Goal: Task Accomplishment & Management: Manage account settings

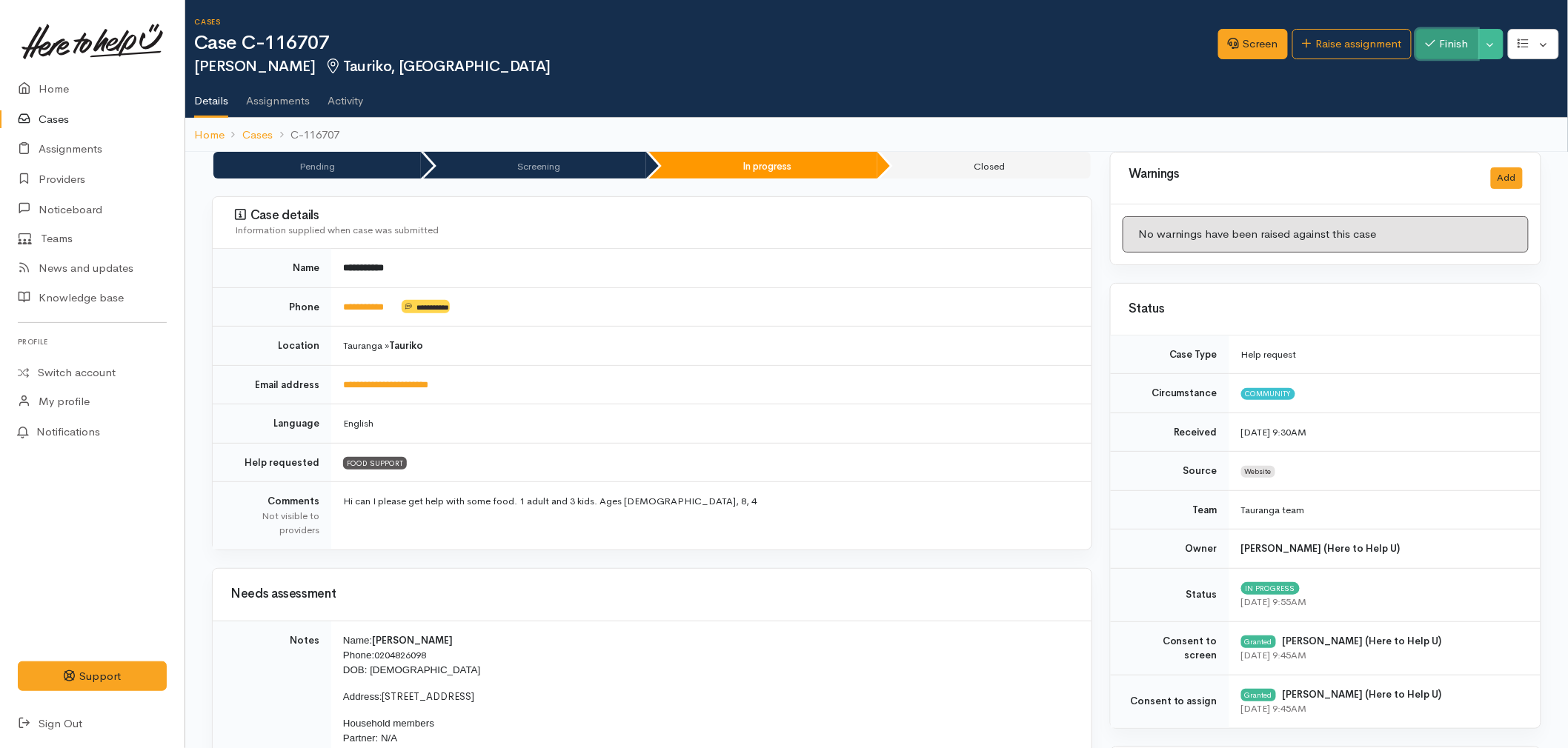
click at [1452, 49] on button "Finish" at bounding box center [1448, 44] width 63 height 30
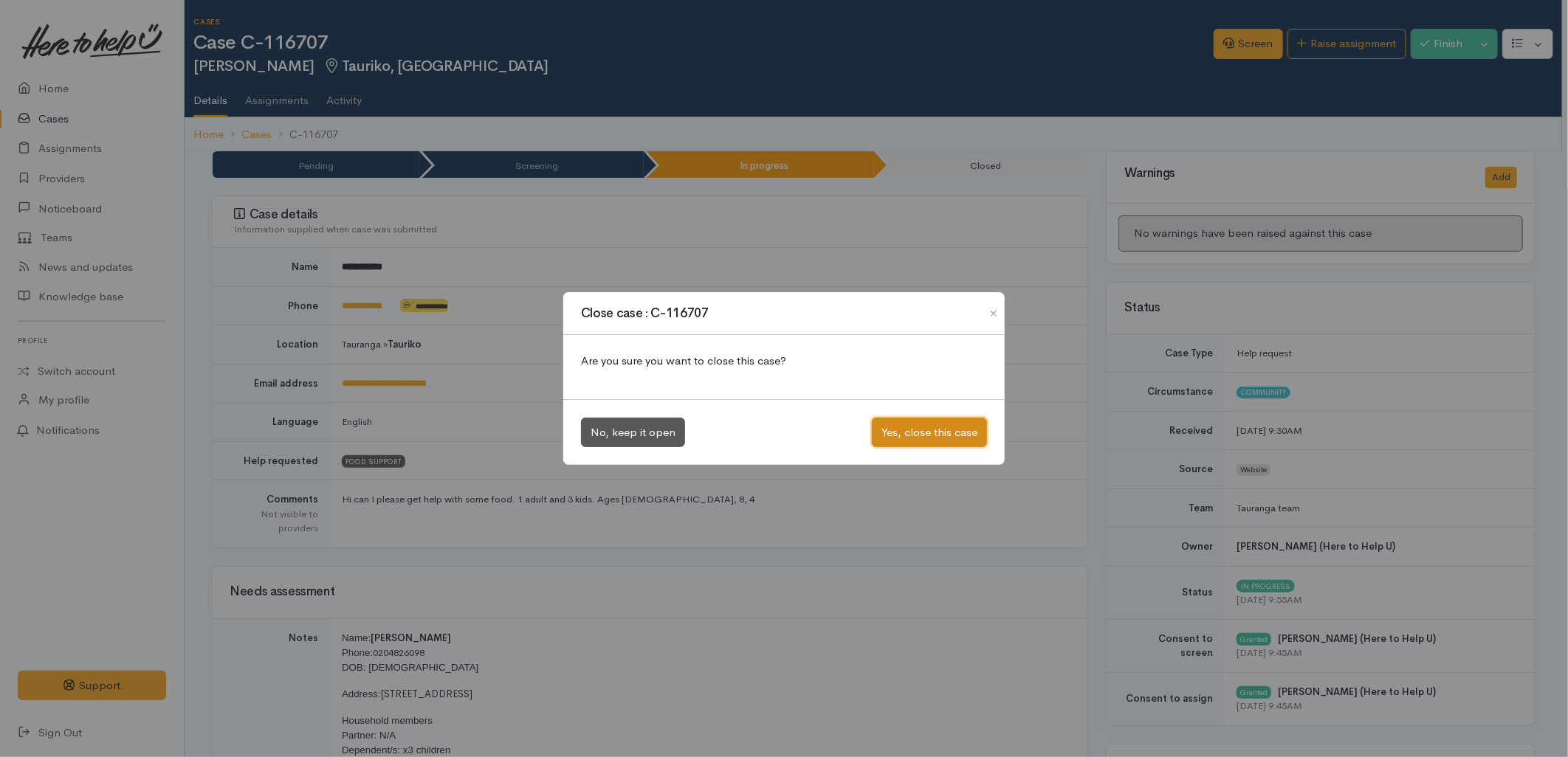
click at [914, 438] on button "Yes, close this case" at bounding box center [929, 432] width 115 height 30
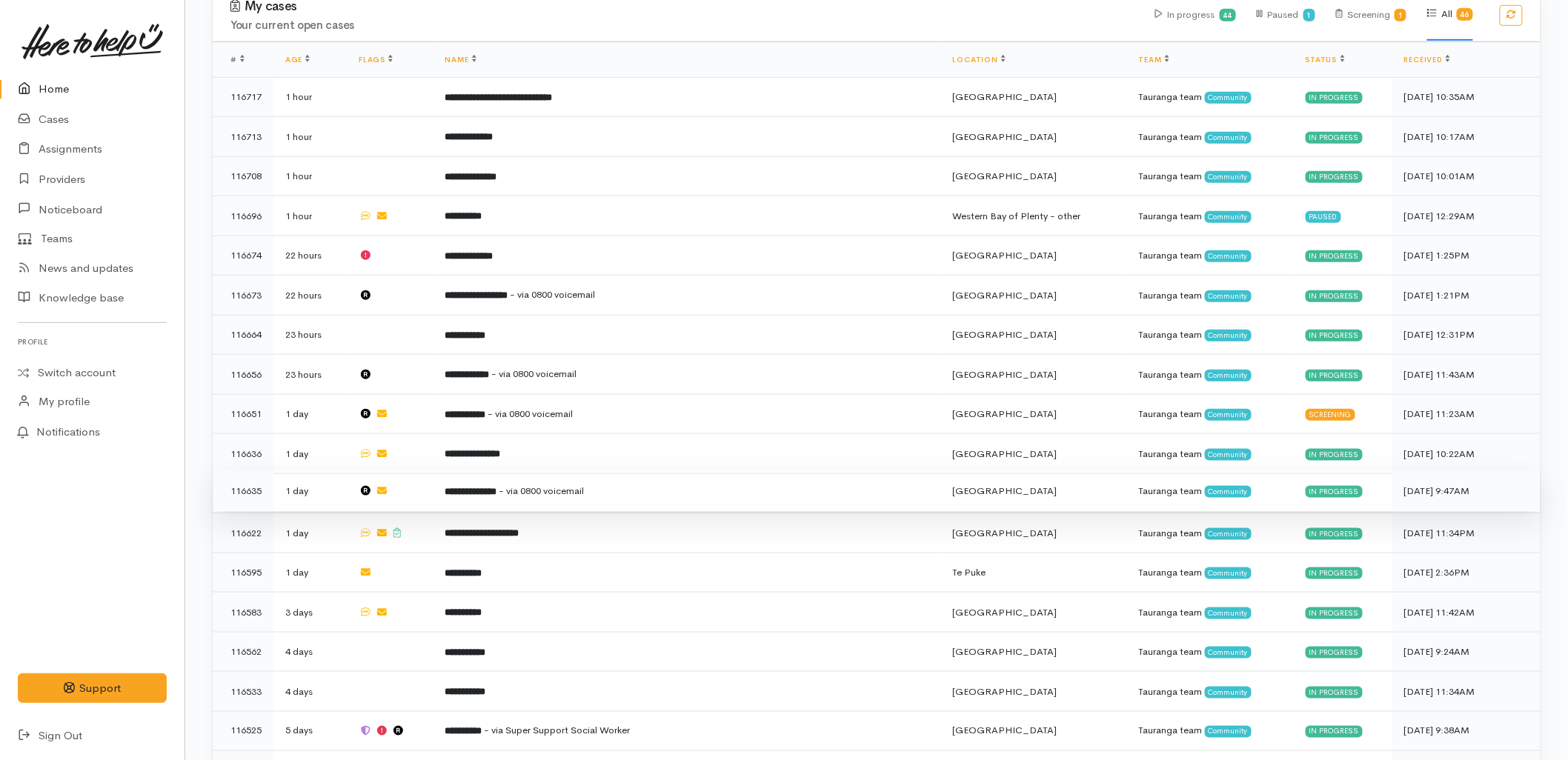
scroll to position [493, 0]
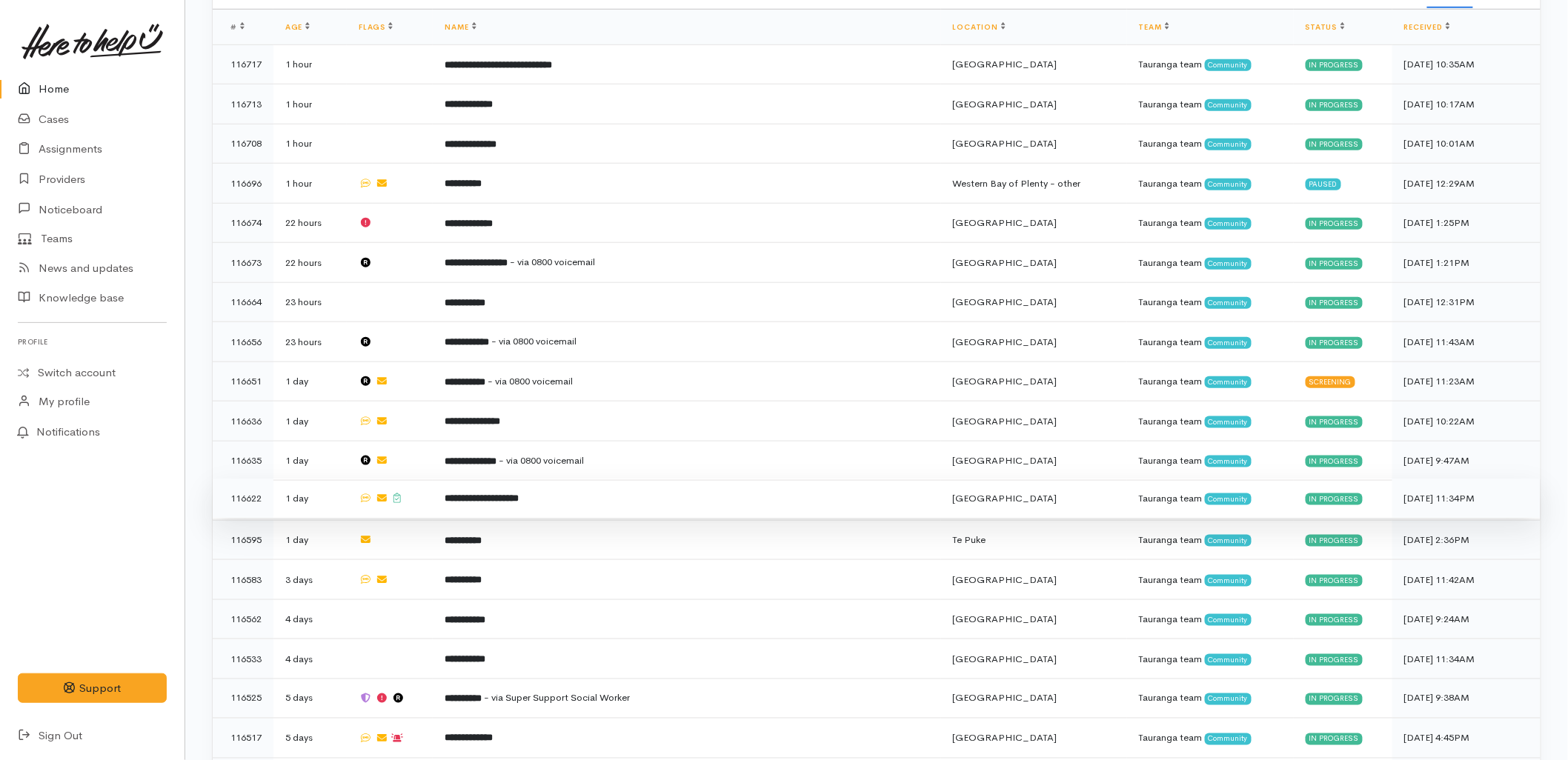
click at [479, 479] on td "**********" at bounding box center [686, 498] width 508 height 40
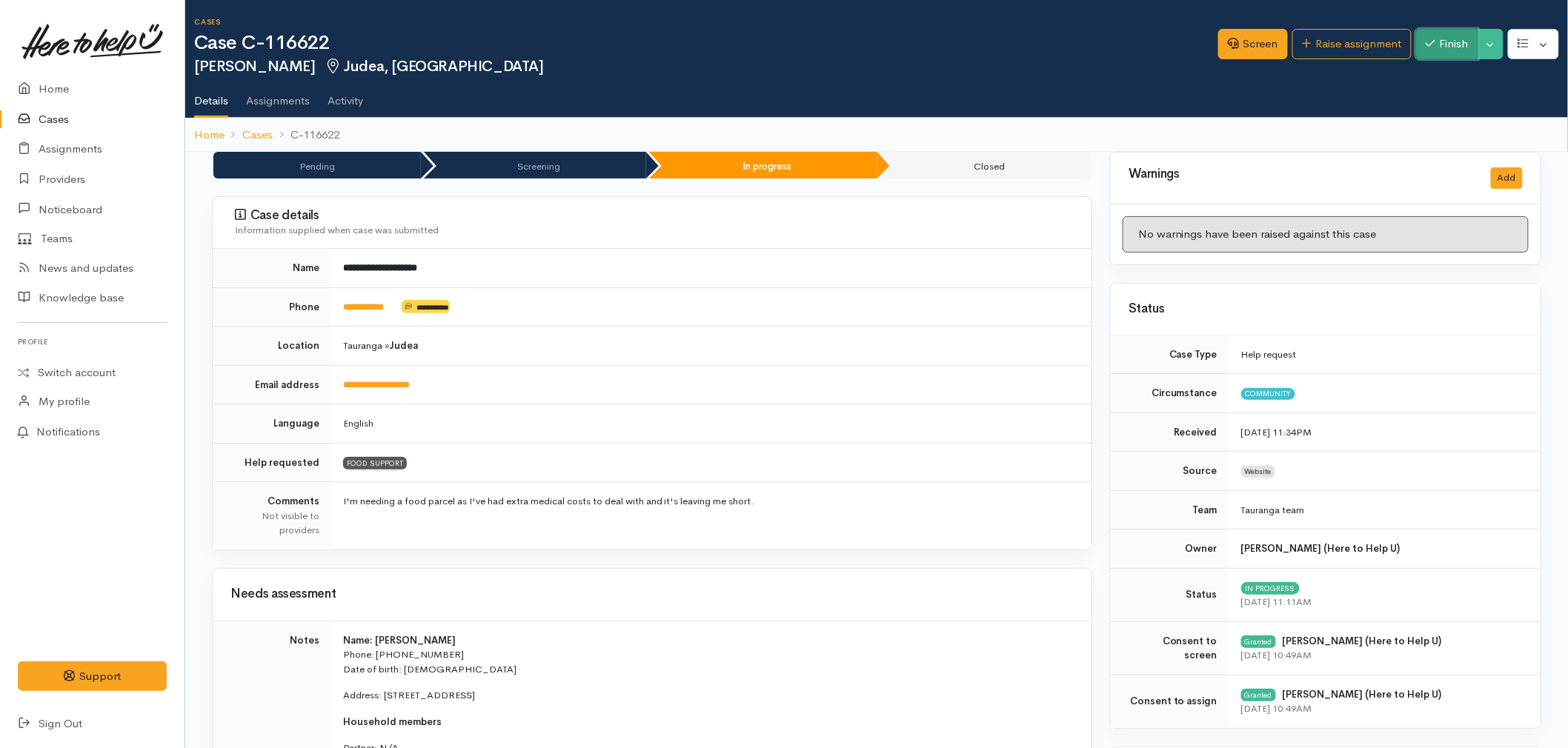
click at [1440, 38] on button "Finish" at bounding box center [1448, 44] width 63 height 30
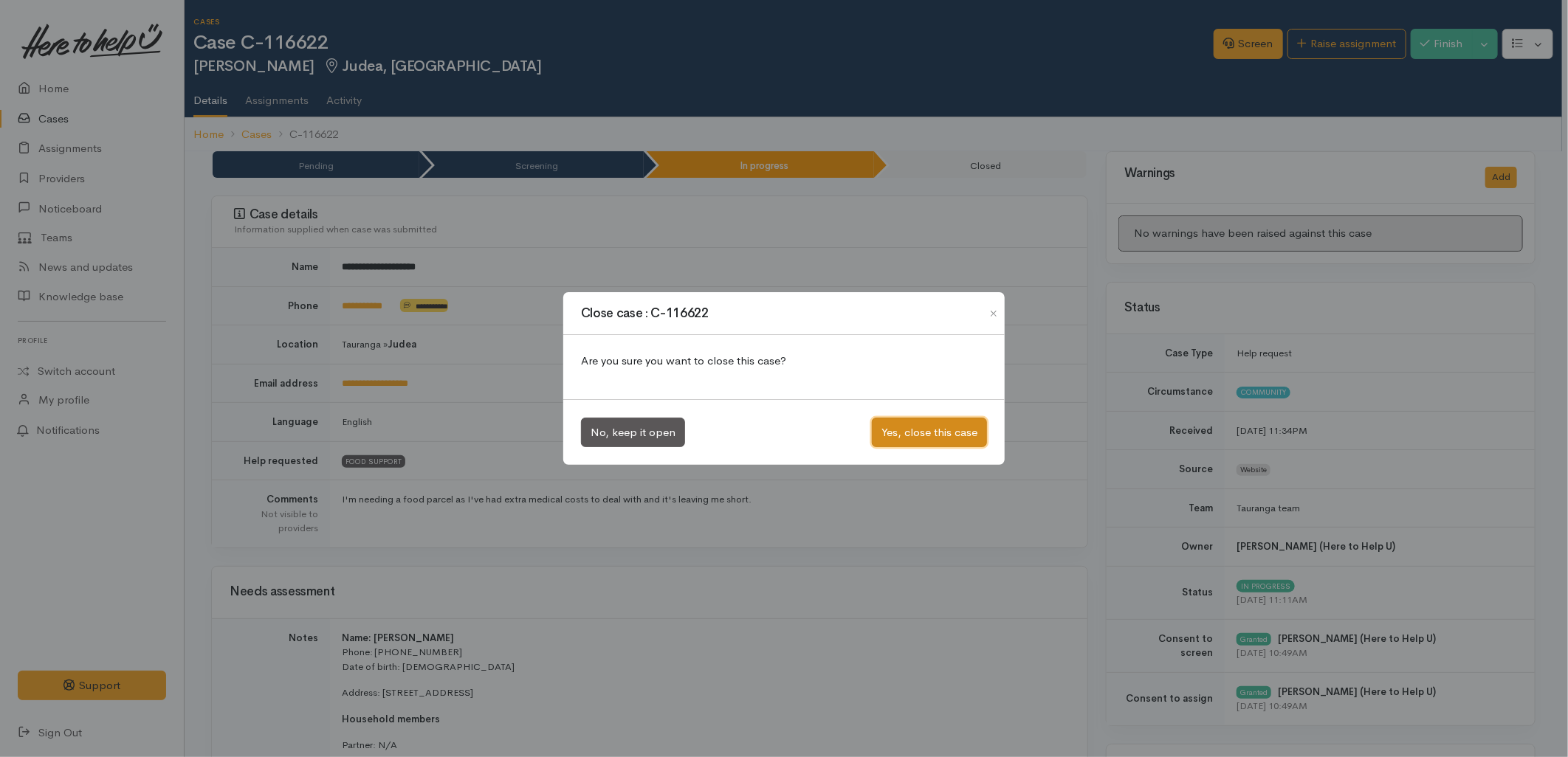
click at [930, 426] on button "Yes, close this case" at bounding box center [929, 432] width 115 height 30
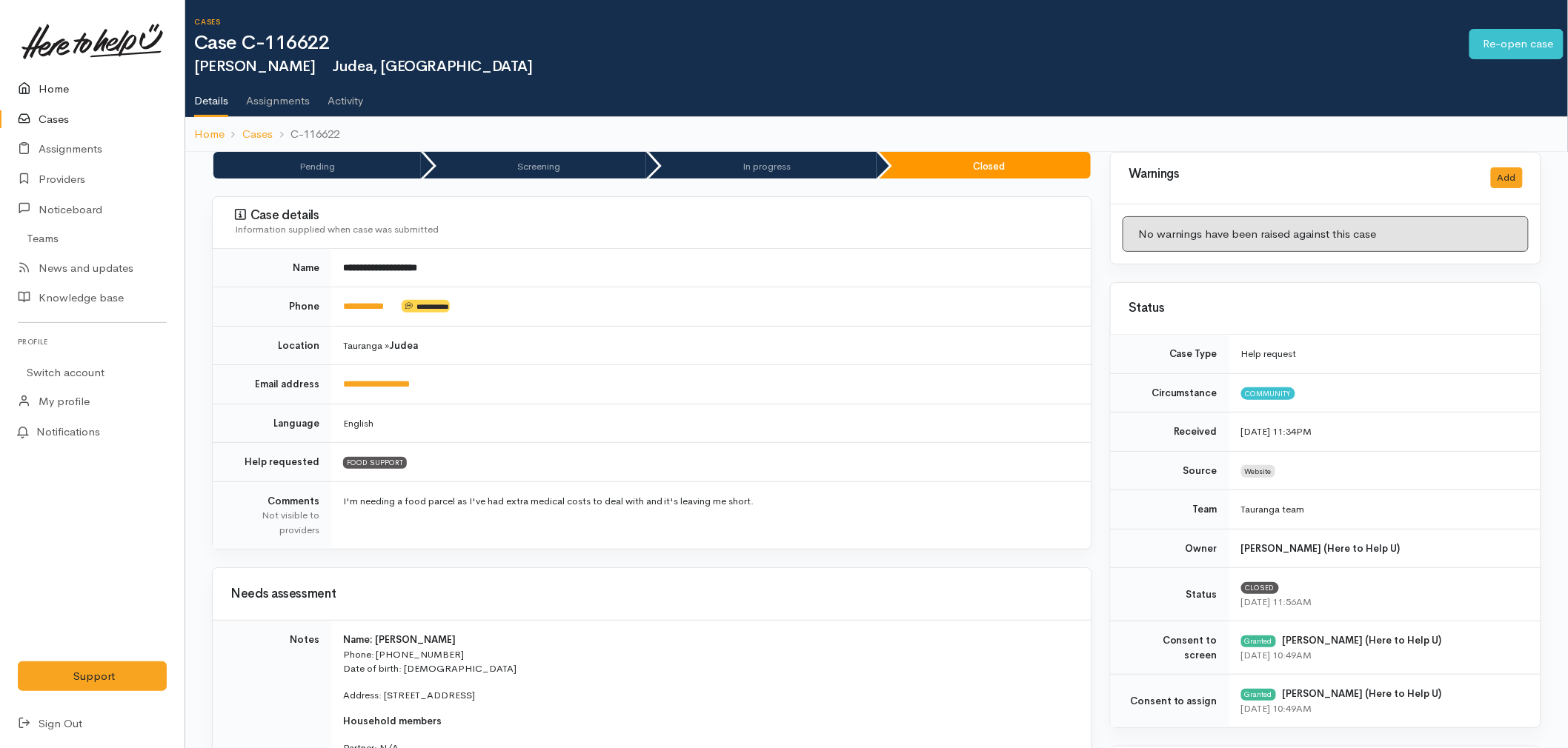
click at [61, 84] on link "Home" at bounding box center [92, 89] width 185 height 30
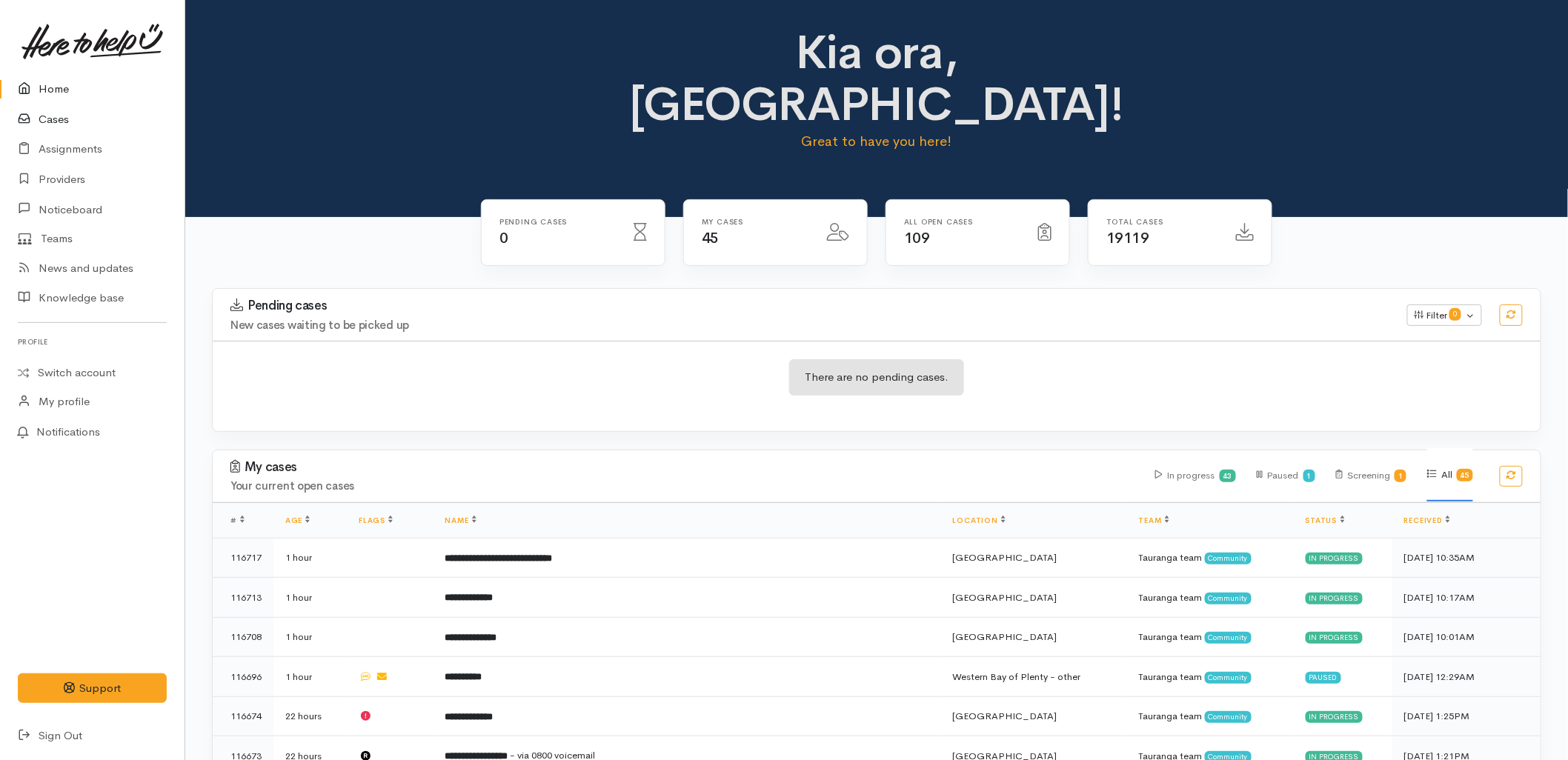
click at [64, 119] on link "Cases" at bounding box center [92, 120] width 185 height 30
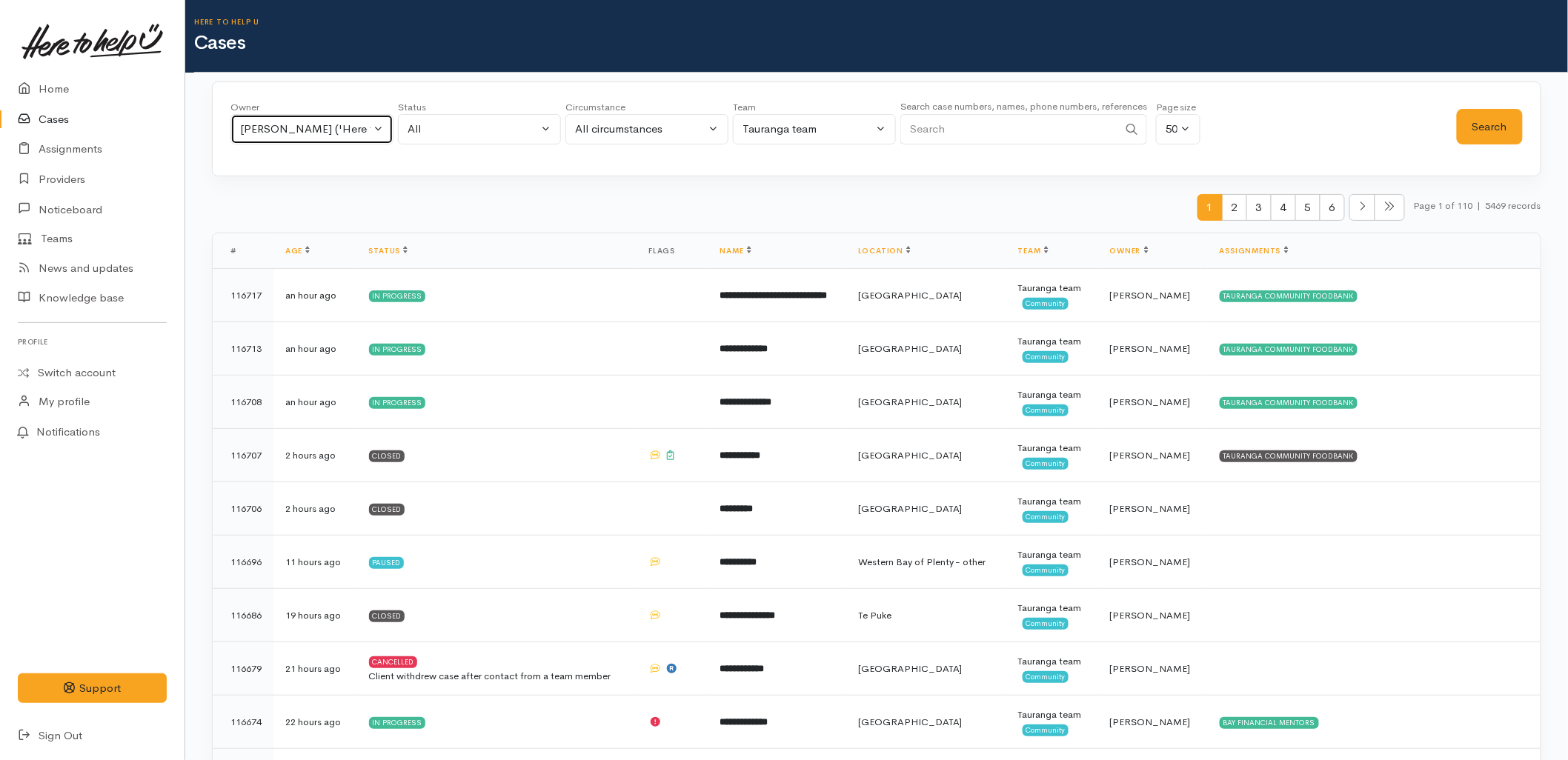
click at [329, 121] on div "[PERSON_NAME] ('Here to help u')" at bounding box center [305, 129] width 131 height 17
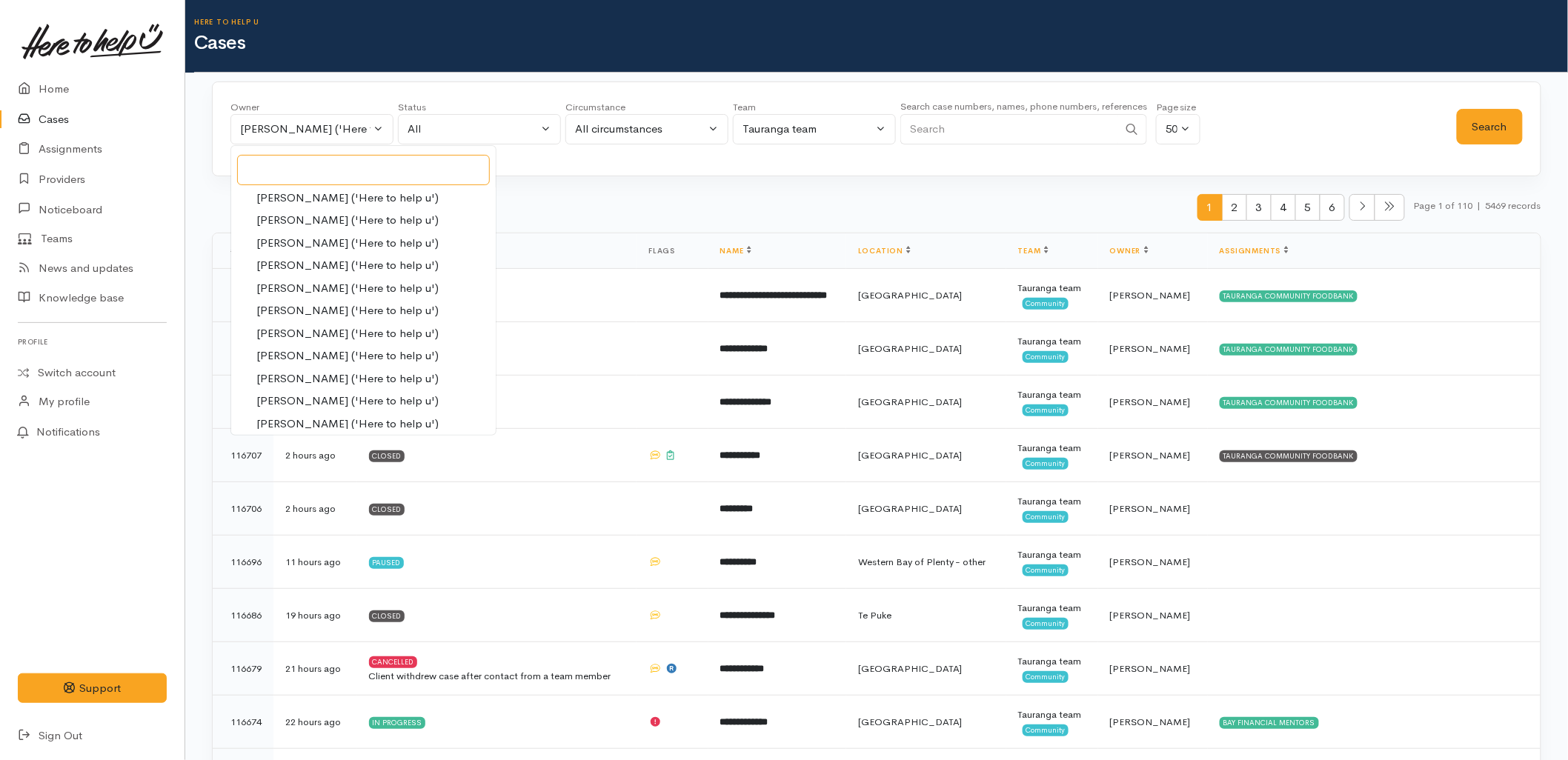
scroll to position [367, 0]
click at [318, 213] on span "Karli Morris ('Here to help u')" at bounding box center [347, 216] width 182 height 17
select select "435"
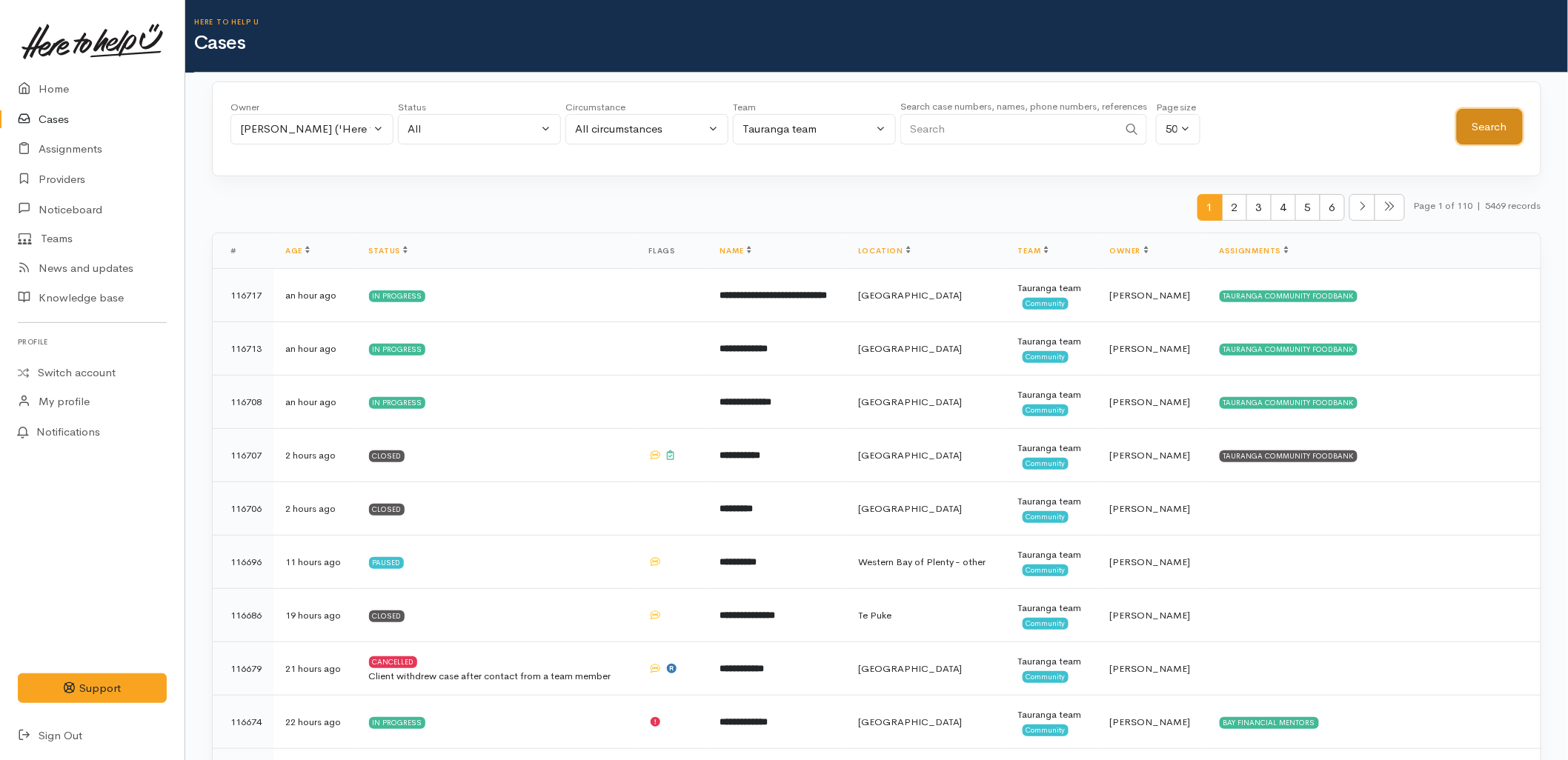
click at [1500, 134] on button "Search" at bounding box center [1490, 127] width 66 height 36
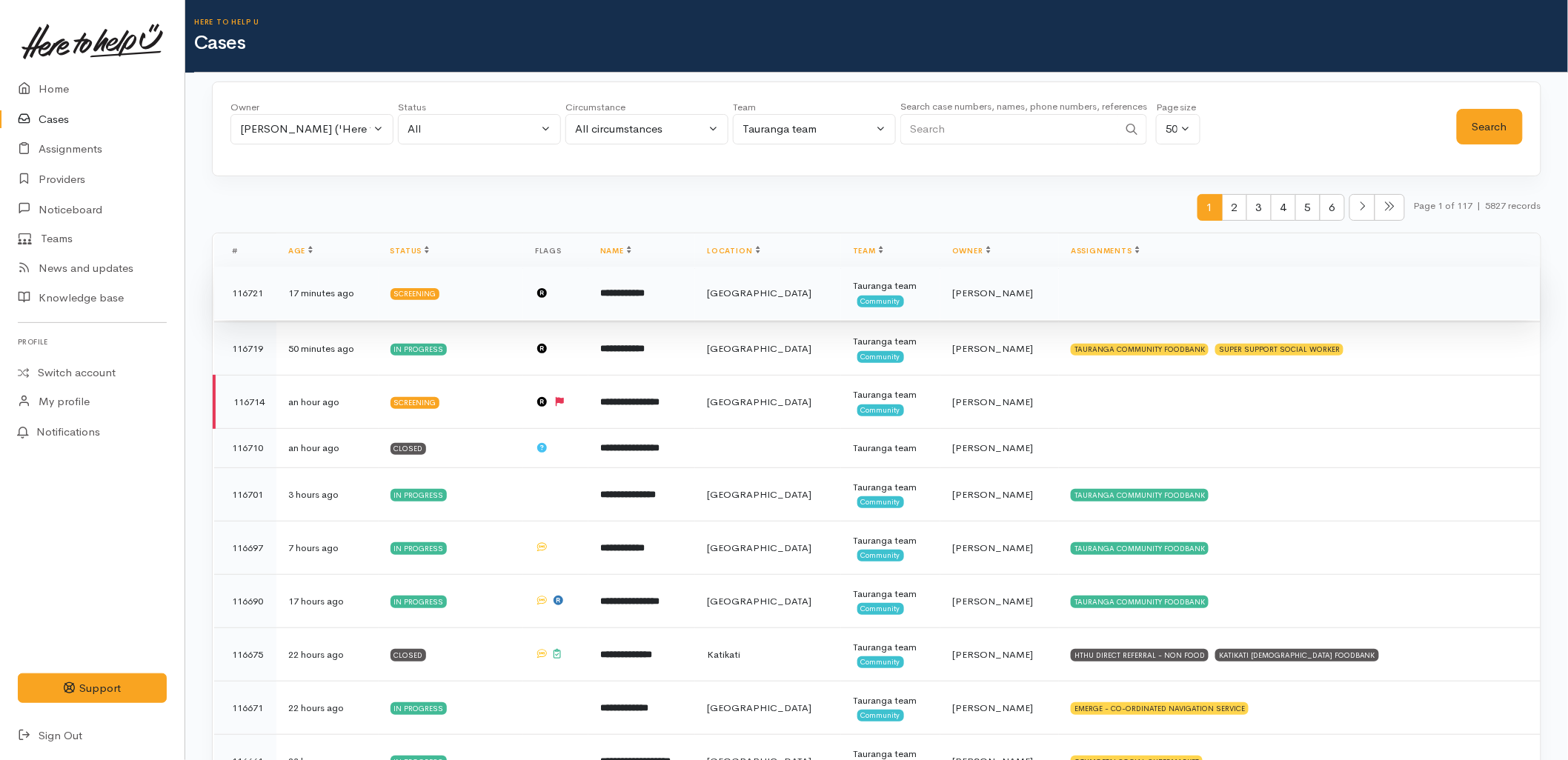
click at [695, 303] on td "**********" at bounding box center [641, 293] width 106 height 53
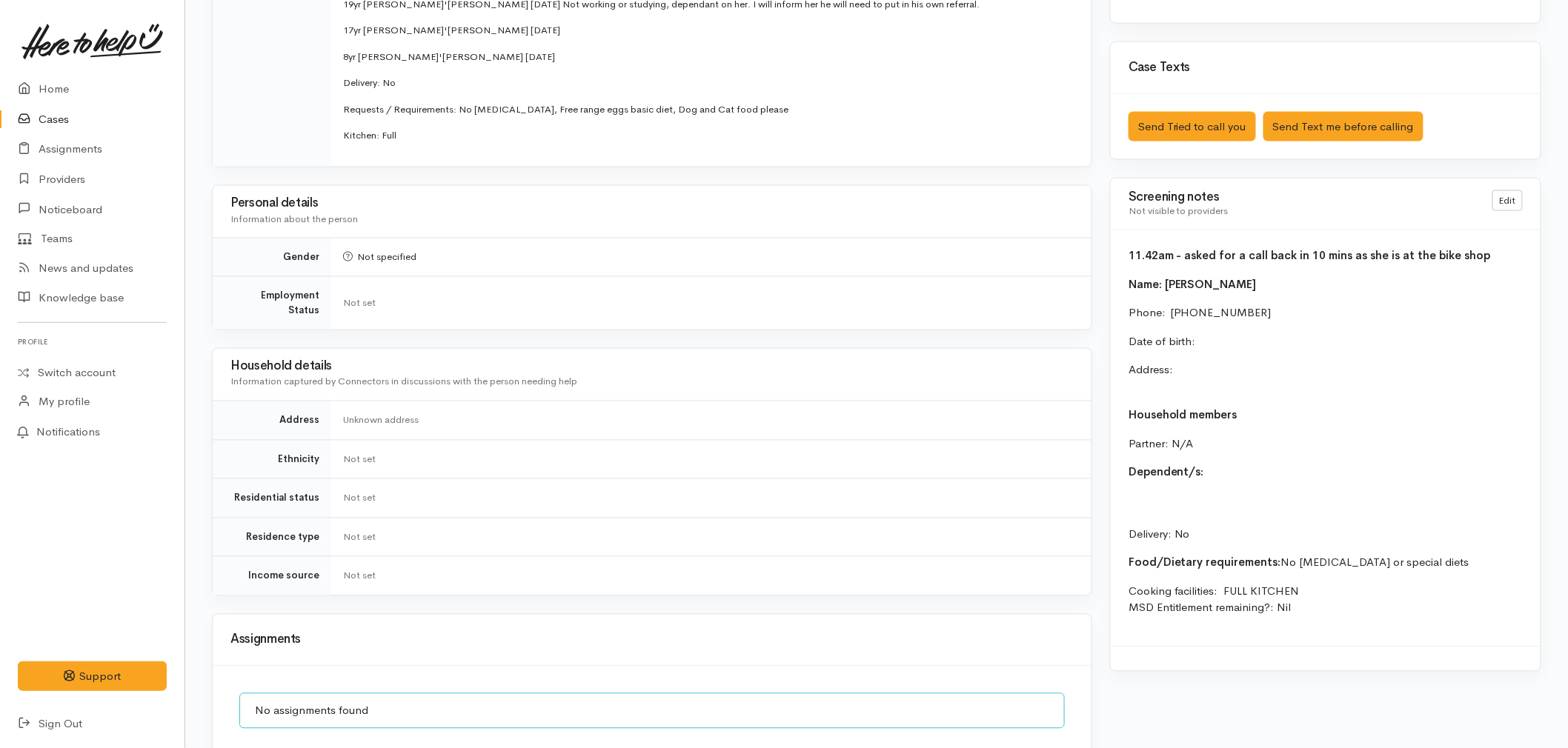
scroll to position [987, 0]
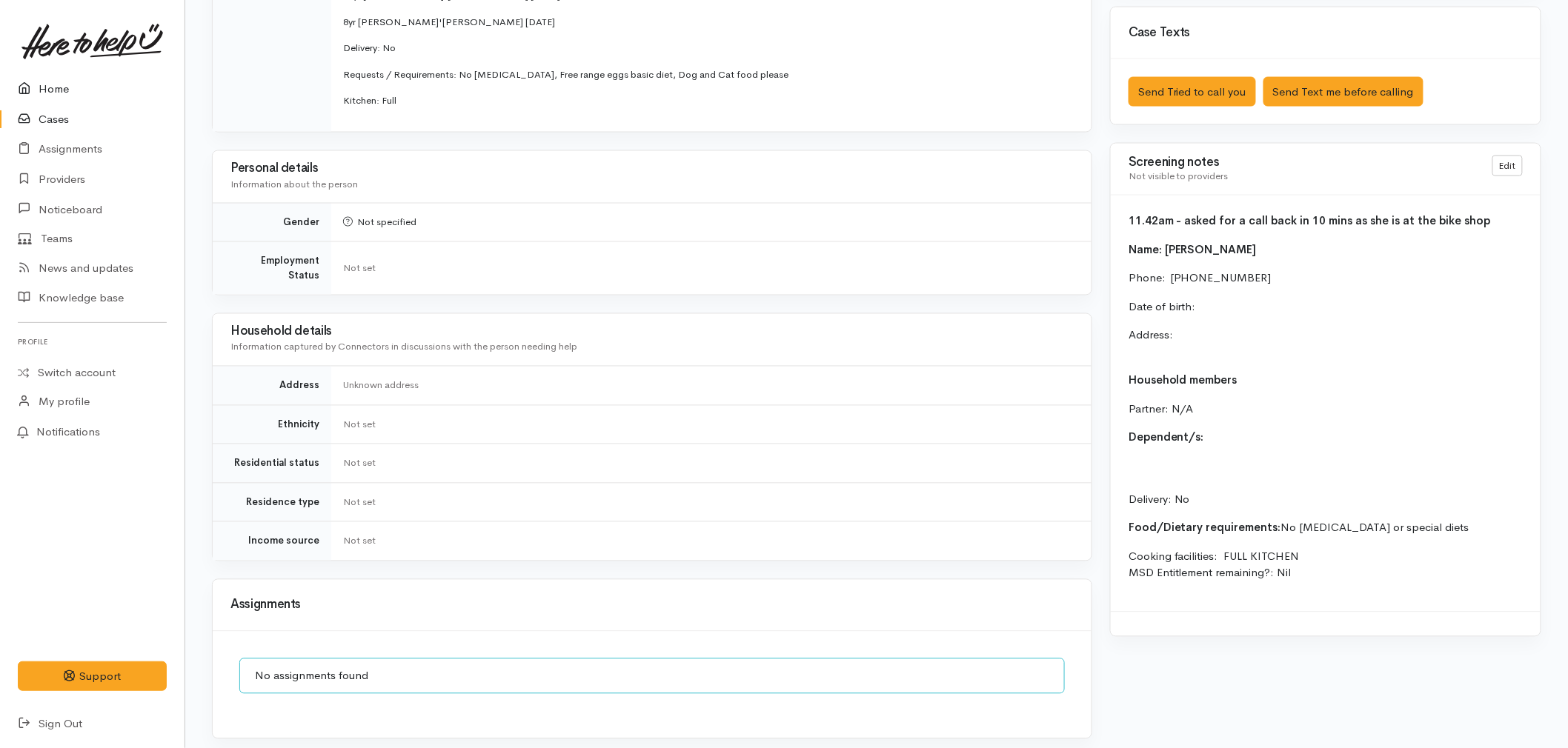
click at [77, 85] on link "Home" at bounding box center [92, 89] width 185 height 30
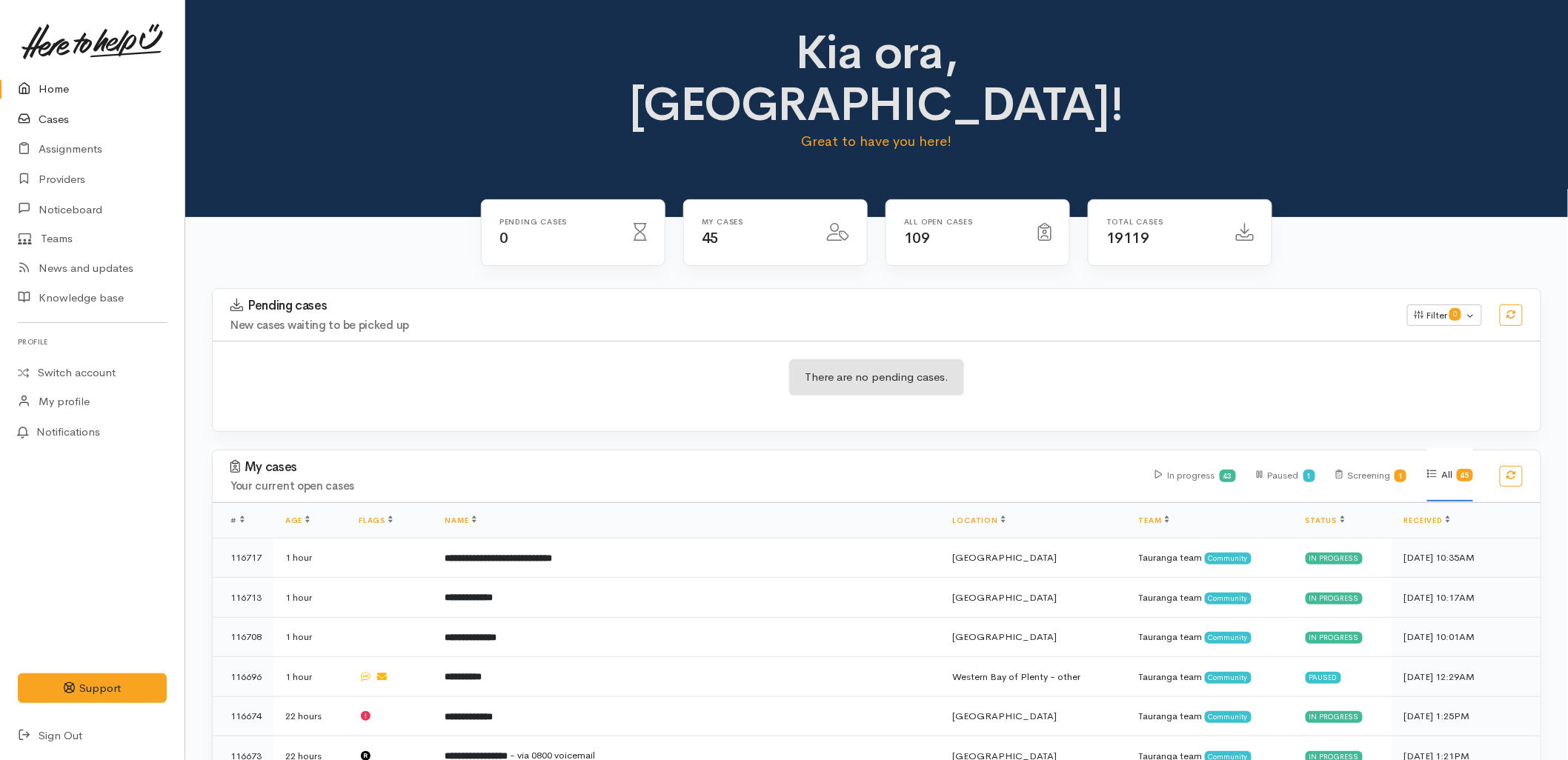
click at [47, 120] on link "Cases" at bounding box center [92, 120] width 185 height 30
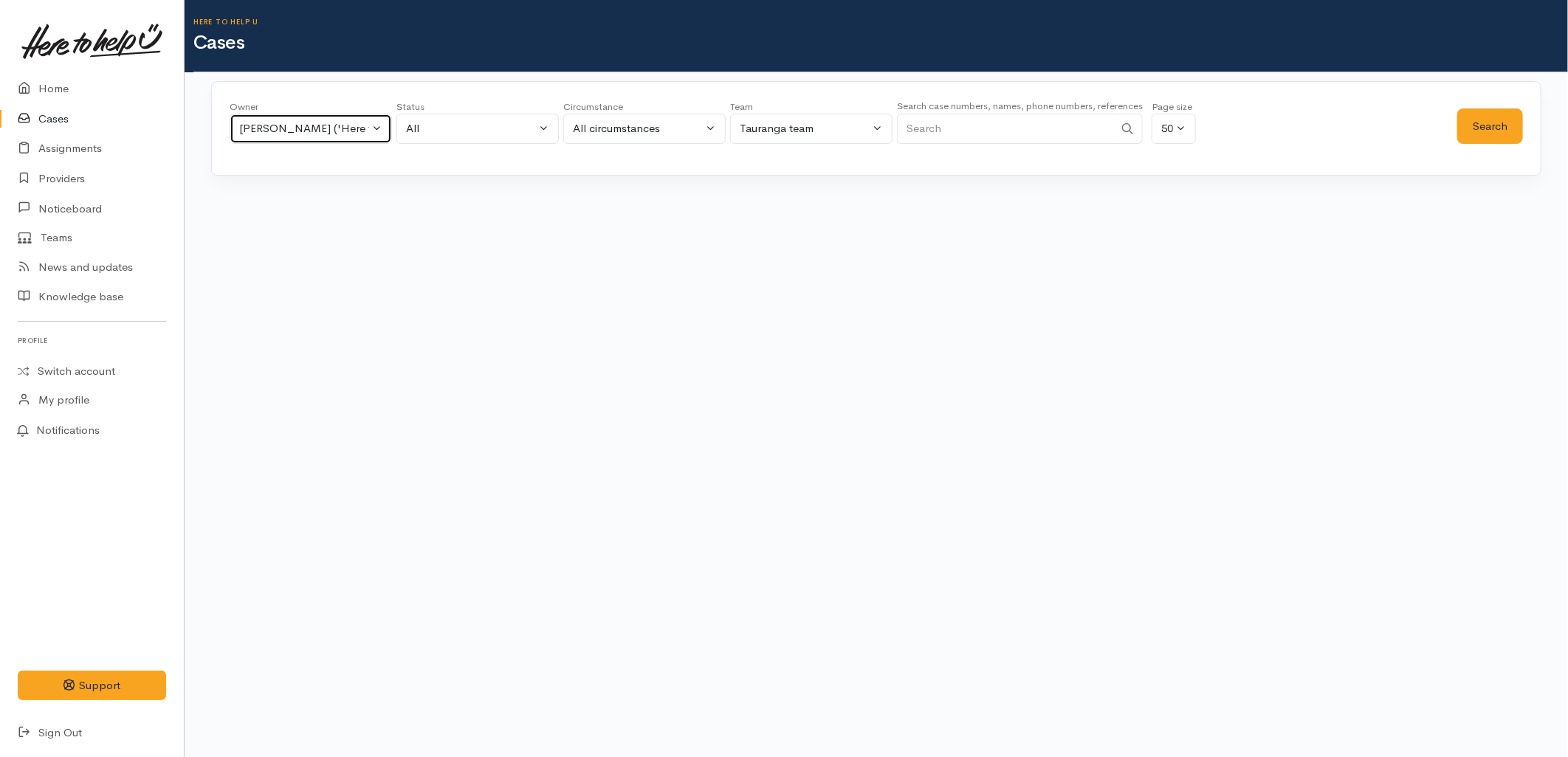
click at [329, 141] on button "Karli Morris ('Here to help u')" at bounding box center [311, 129] width 162 height 30
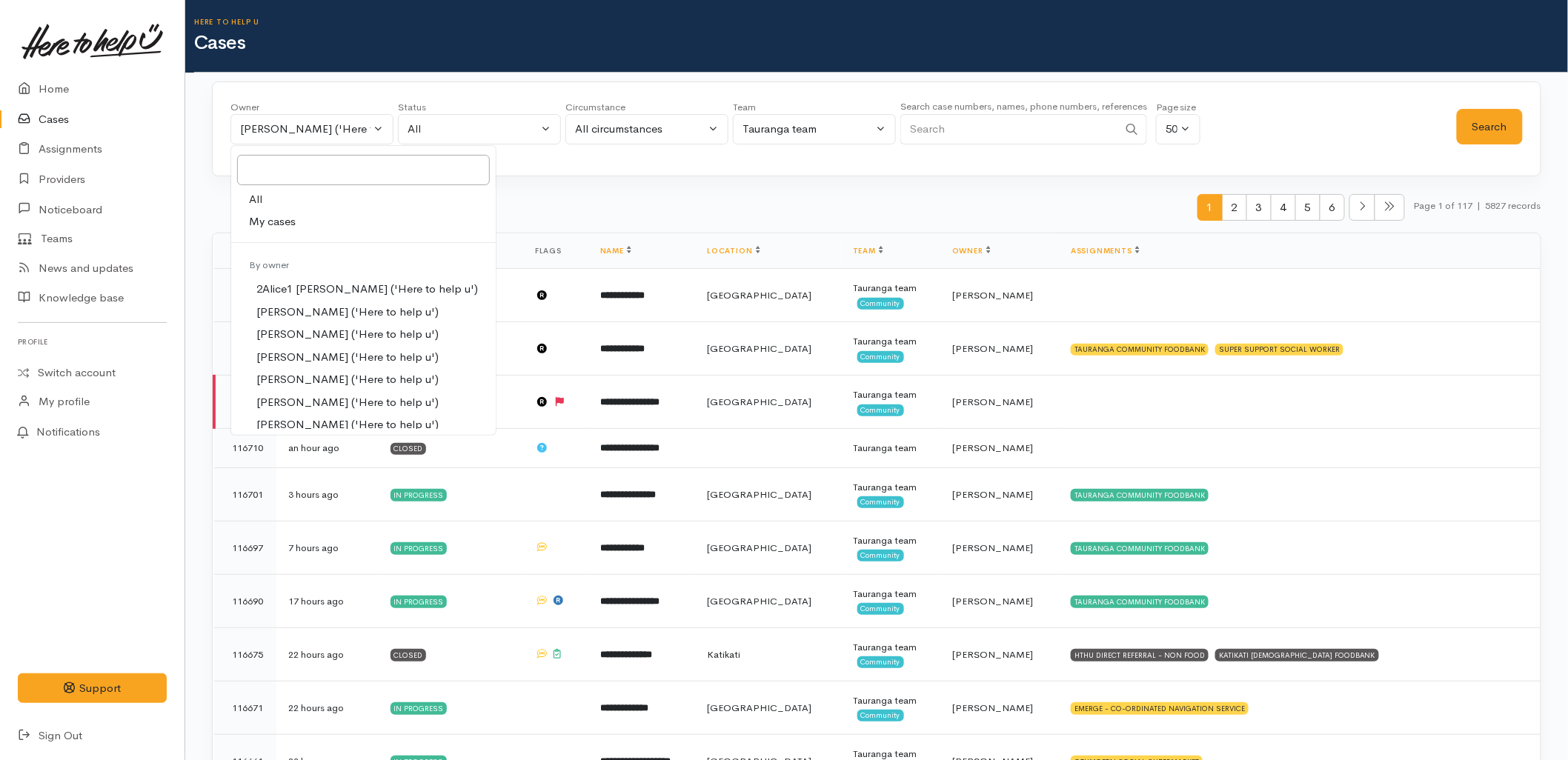
click at [319, 201] on link "All" at bounding box center [364, 199] width 264 height 23
select select "-1"
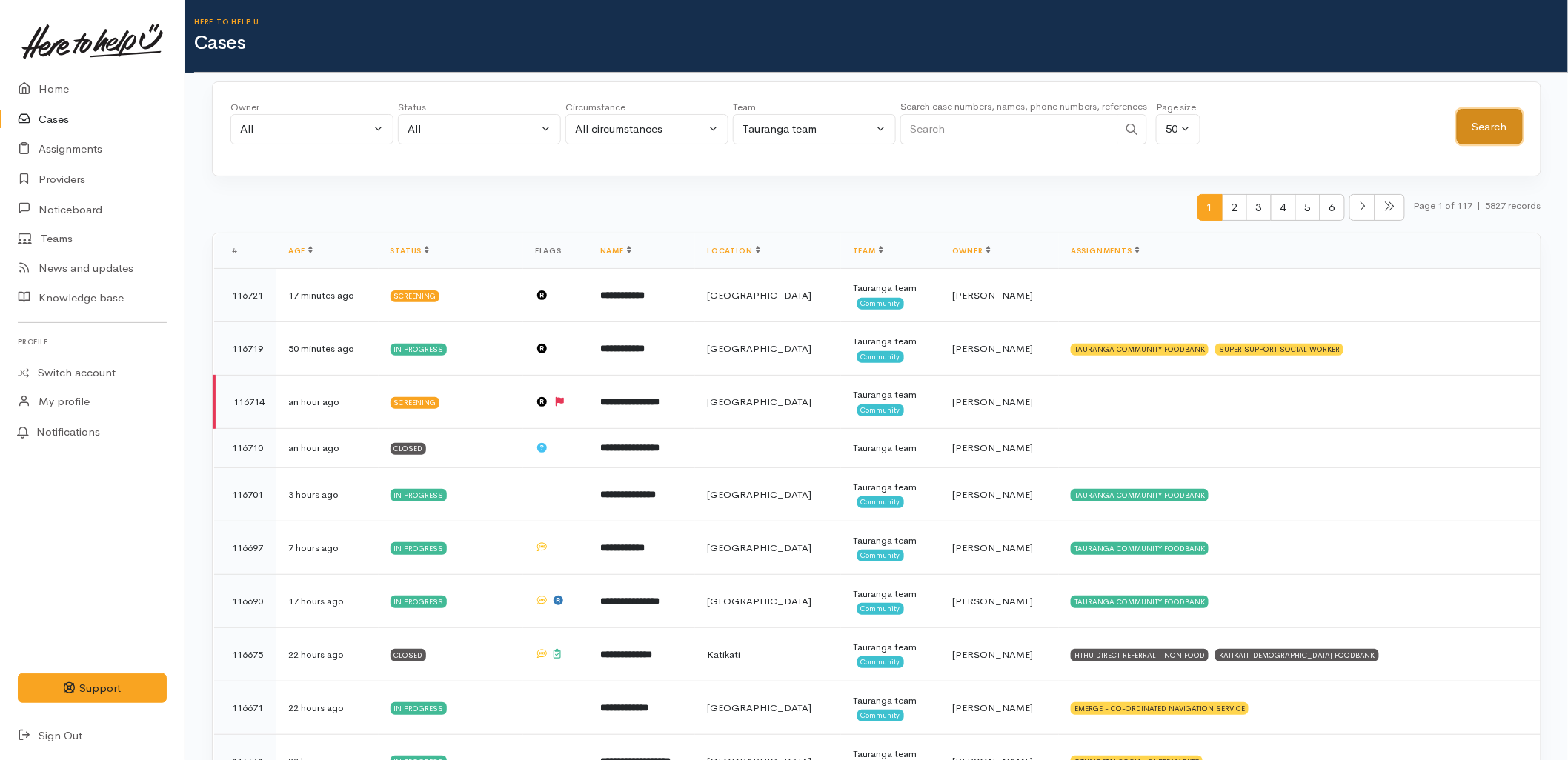
click at [1465, 130] on button "Search" at bounding box center [1490, 127] width 66 height 36
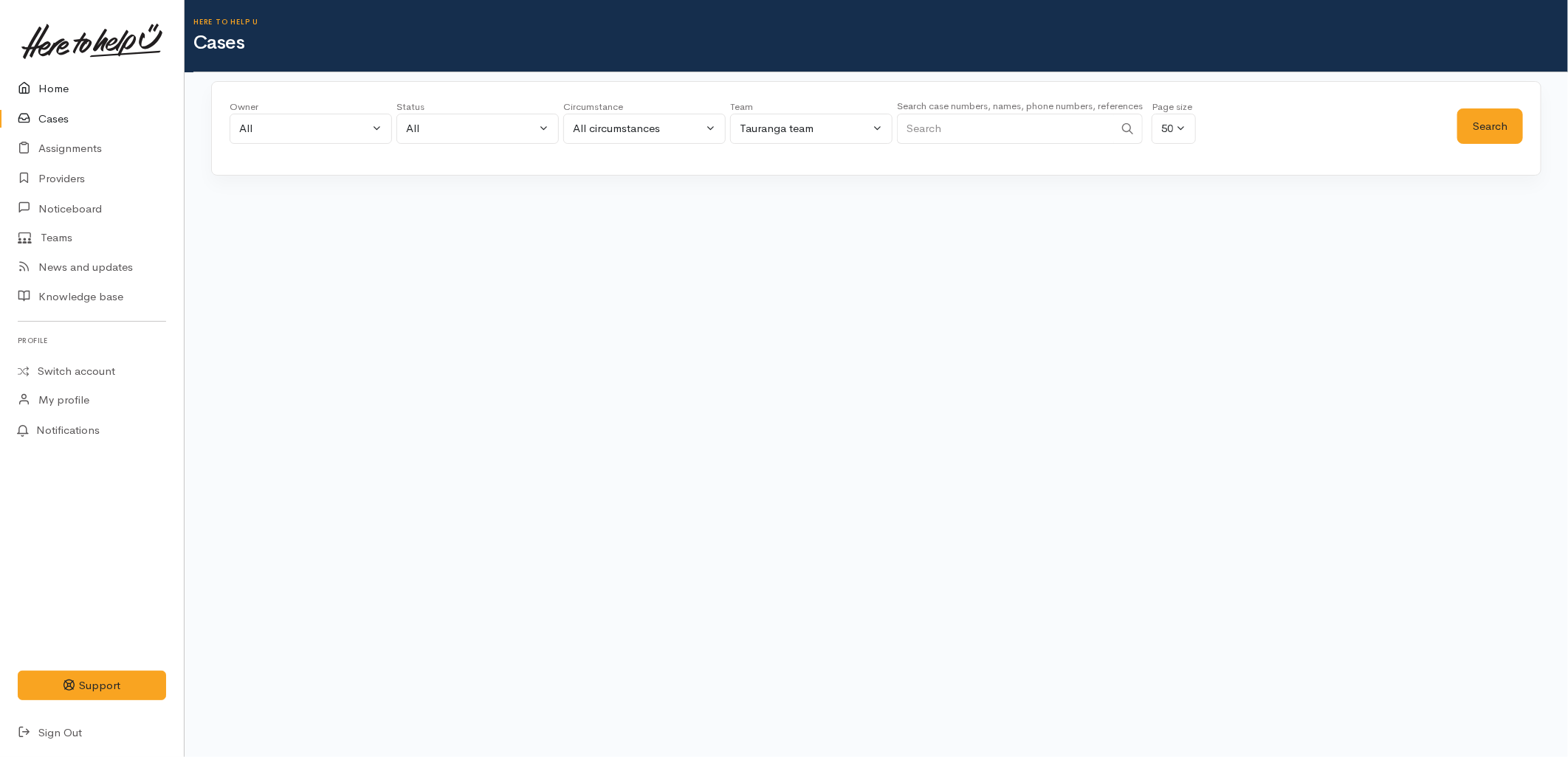
click at [33, 91] on icon at bounding box center [28, 89] width 21 height 19
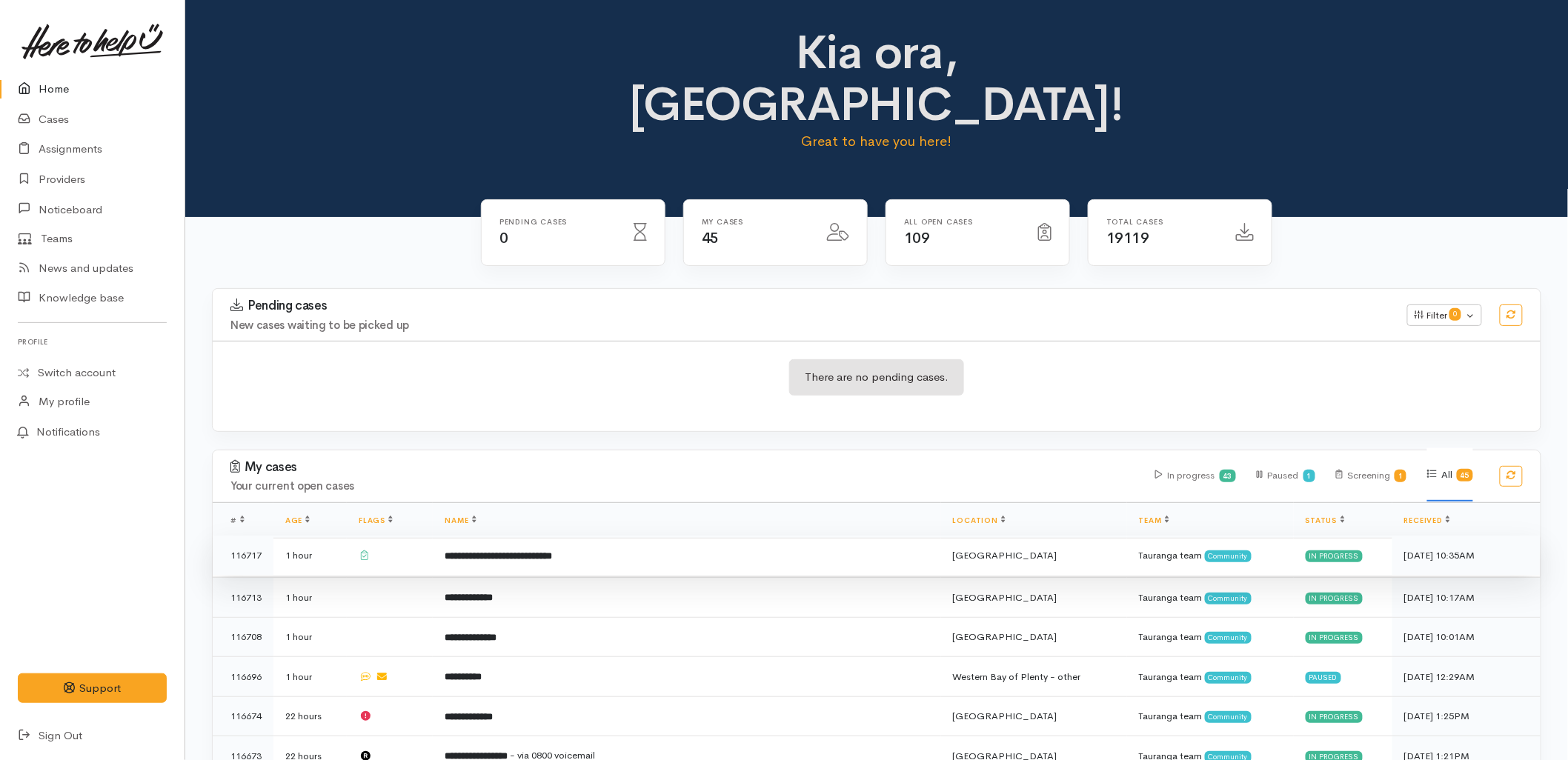
click at [641, 536] on td "**********" at bounding box center [686, 555] width 508 height 40
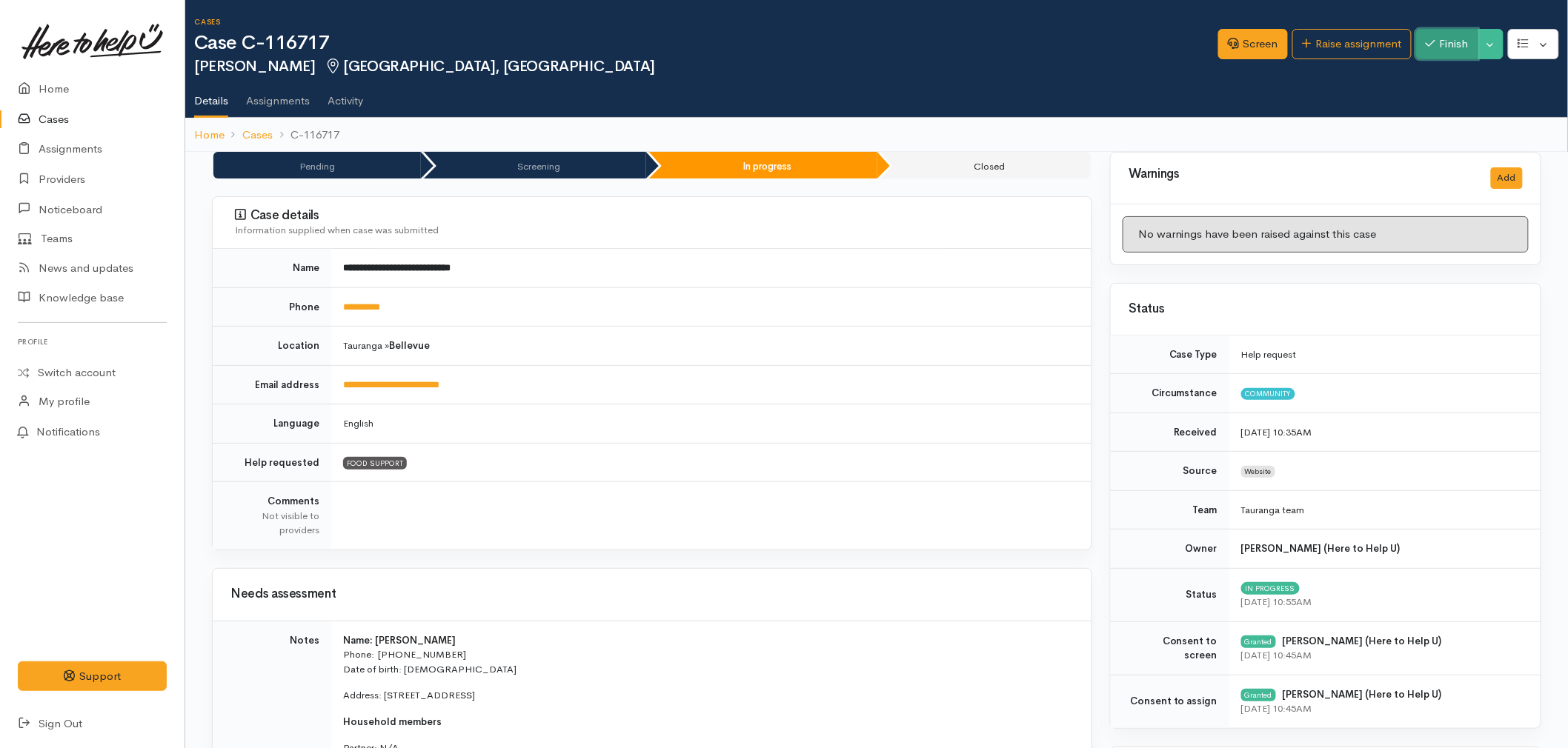
click at [1448, 52] on button "Finish" at bounding box center [1448, 44] width 63 height 30
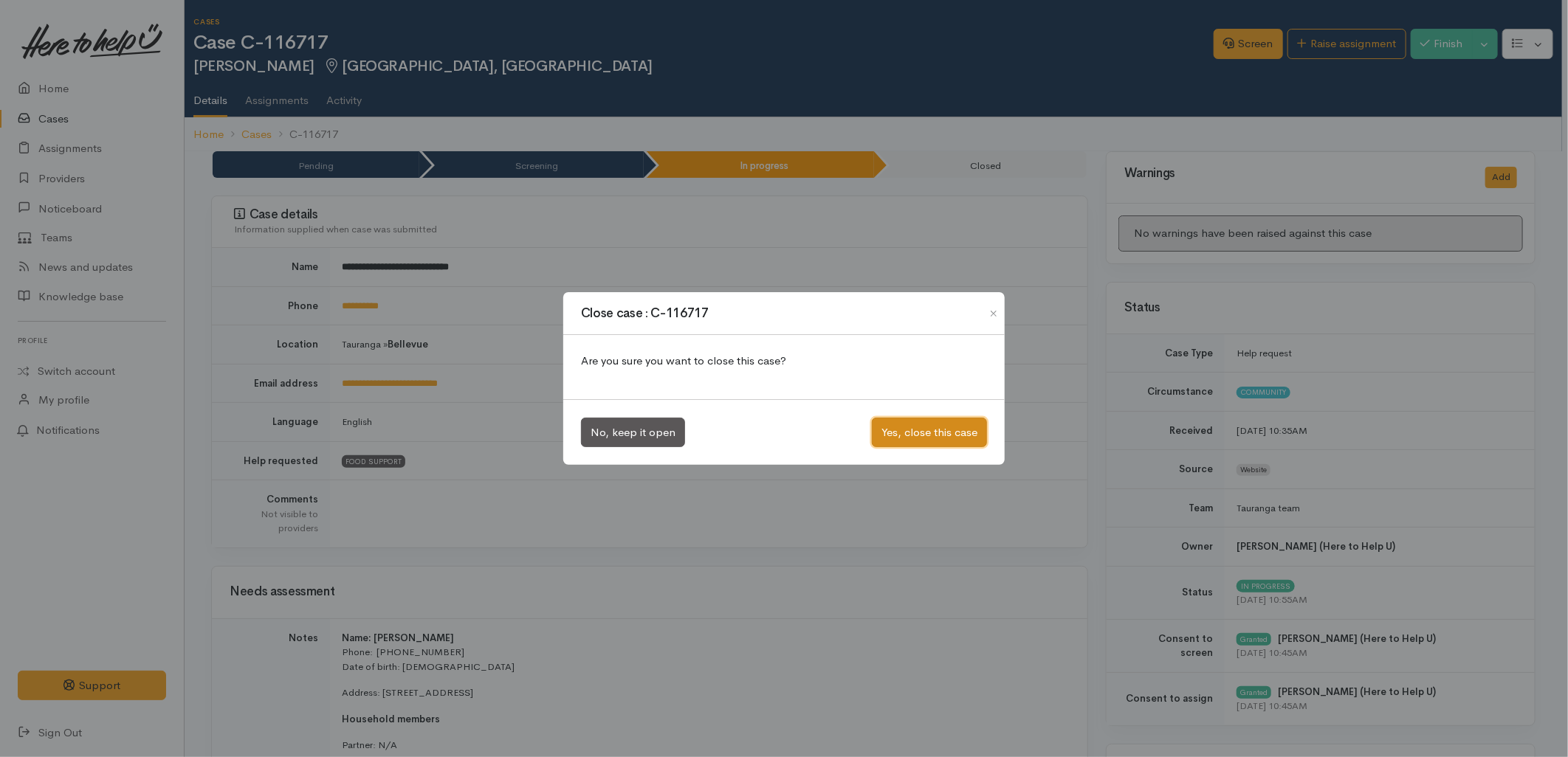
click at [933, 445] on button "Yes, close this case" at bounding box center [929, 432] width 115 height 30
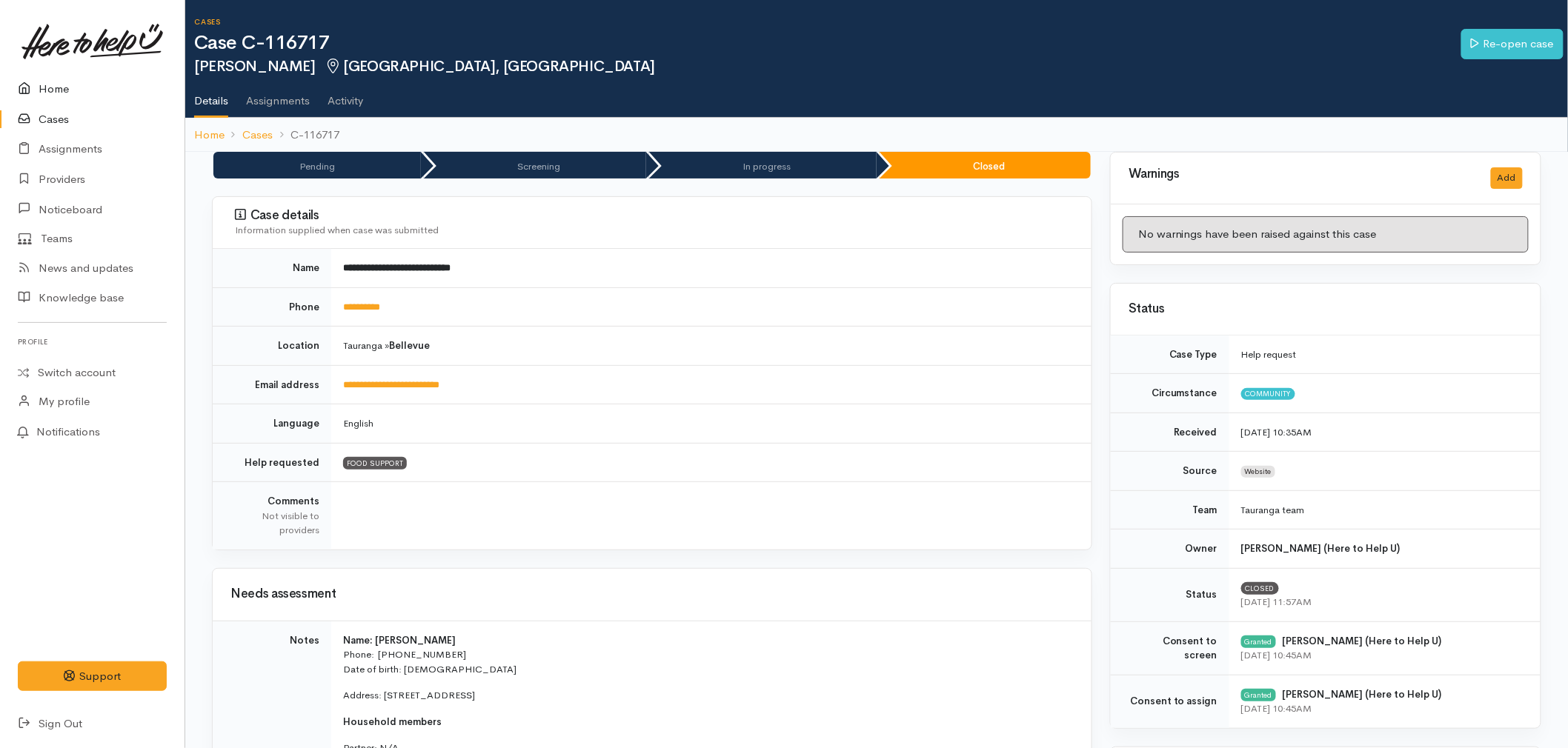
click at [62, 91] on link "Home" at bounding box center [92, 89] width 185 height 30
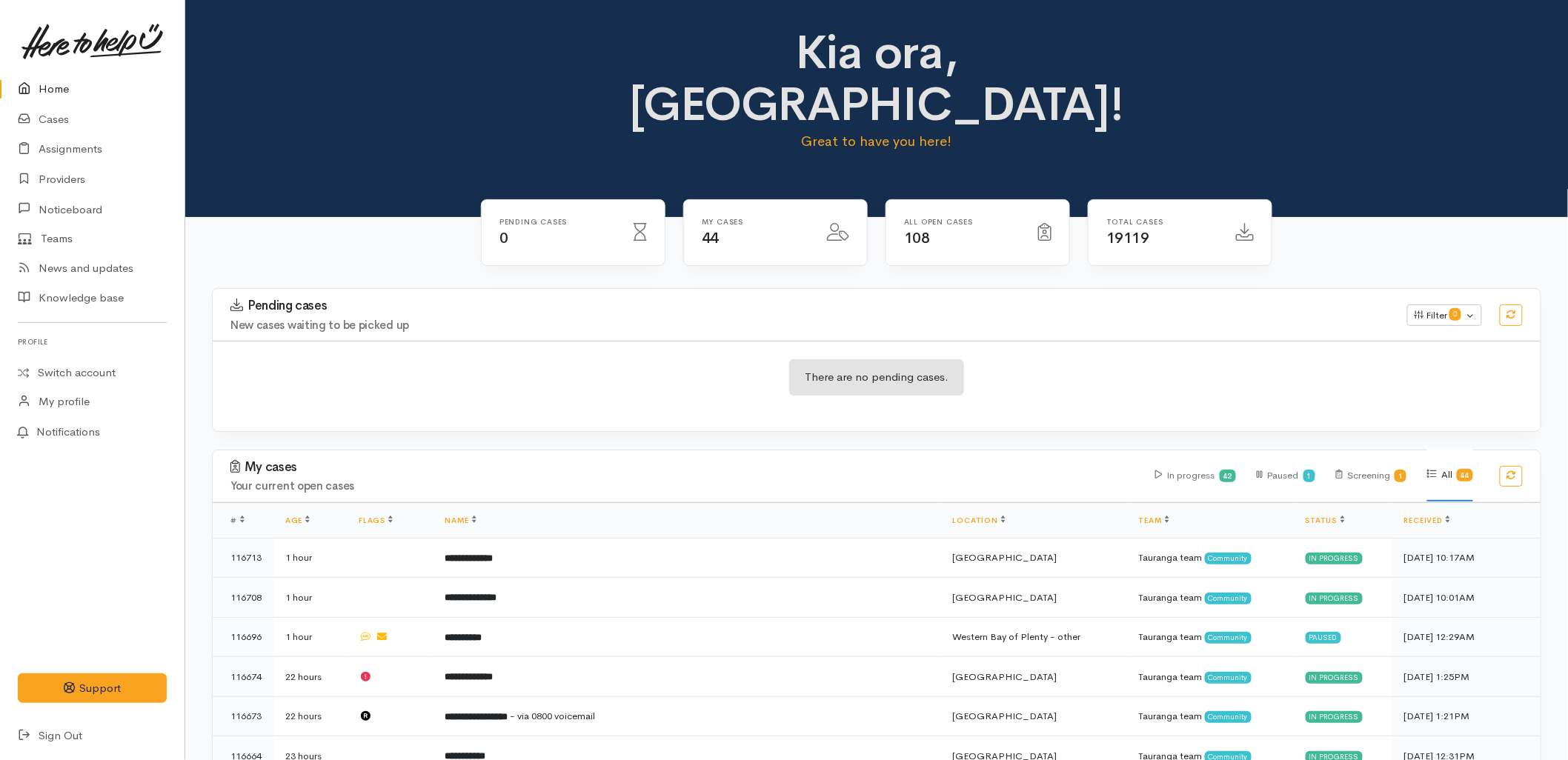
click at [538, 299] on h3 "Pending cases" at bounding box center [810, 306] width 1159 height 15
